Goal: Use online tool/utility: Utilize a website feature to perform a specific function

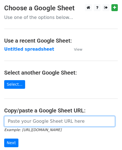
click at [20, 118] on input "url" at bounding box center [59, 121] width 111 height 11
paste input "https://docs.google.com/spreadsheets/d/1rZTjQs4d59sbi54NeaLK9hBGVBbIIqoxzffgT6W…"
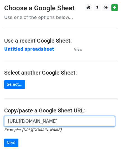
scroll to position [0, 120]
type input "https://docs.google.com/spreadsheets/d/1rZTjQs4d59sbi54NeaLK9hBGVBbIIqoxzffgT6W…"
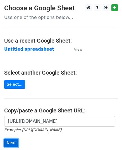
click at [9, 142] on input "Next" at bounding box center [11, 143] width 14 height 9
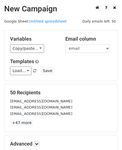
drag, startPoint x: 4, startPoint y: 120, endPoint x: 63, endPoint y: 124, distance: 59.0
click at [63, 124] on p "+47 more" at bounding box center [61, 123] width 102 height 7
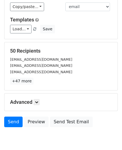
scroll to position [65, 0]
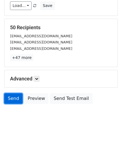
click at [10, 98] on link "Send" at bounding box center [13, 99] width 18 height 11
